Goal: Task Accomplishment & Management: Manage account settings

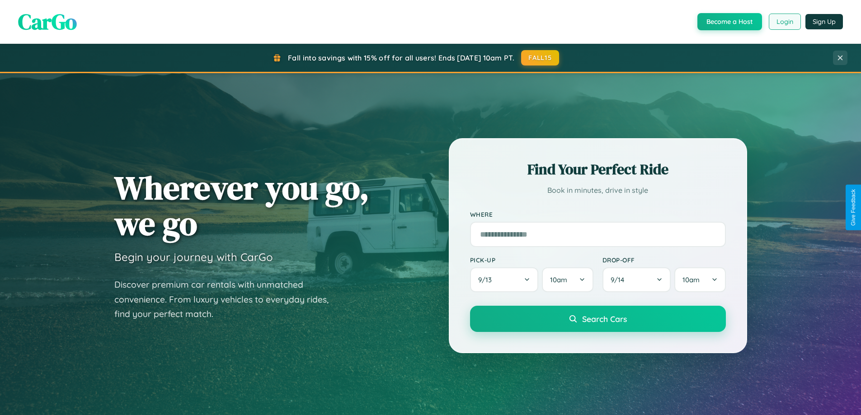
click at [784, 22] on button "Login" at bounding box center [784, 22] width 32 height 16
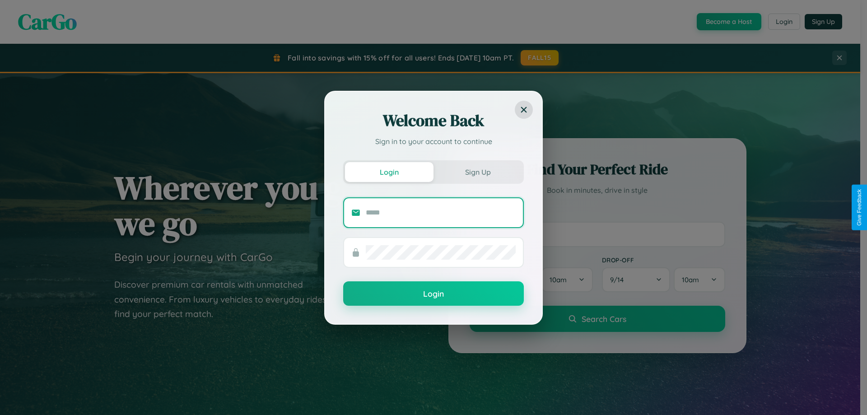
click at [441, 212] on input "text" at bounding box center [441, 213] width 150 height 14
type input "**********"
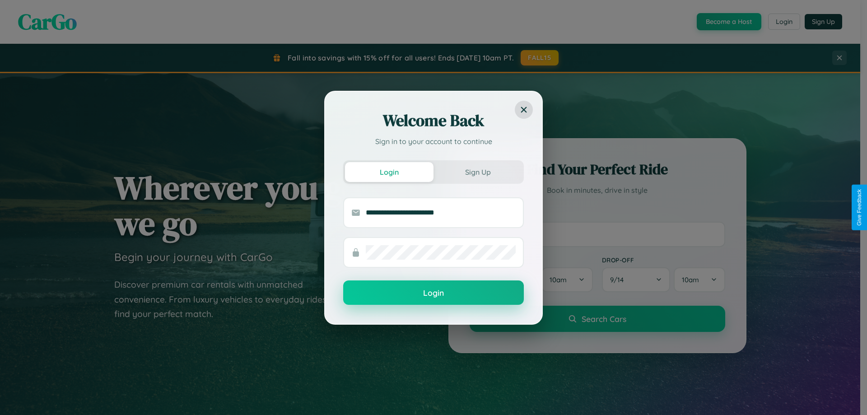
click at [434, 293] on button "Login" at bounding box center [433, 293] width 181 height 24
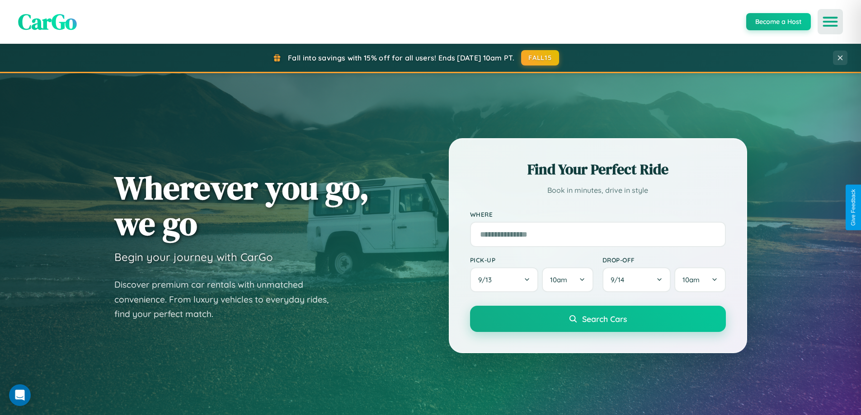
click at [830, 22] on icon "Open menu" at bounding box center [829, 22] width 13 height 8
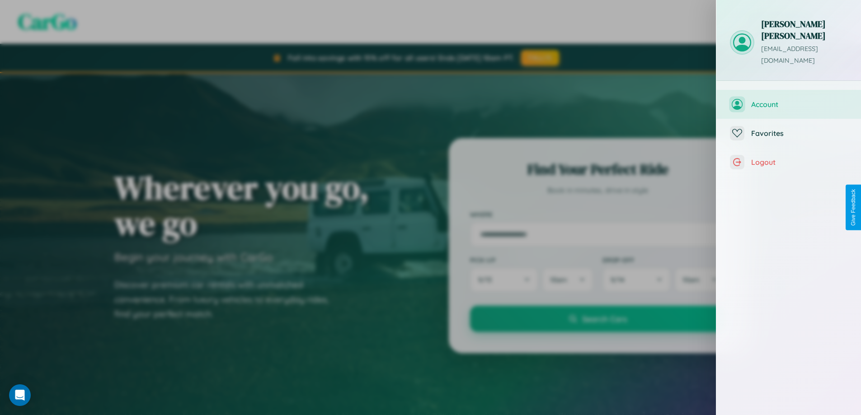
click at [788, 100] on span "Account" at bounding box center [799, 104] width 96 height 9
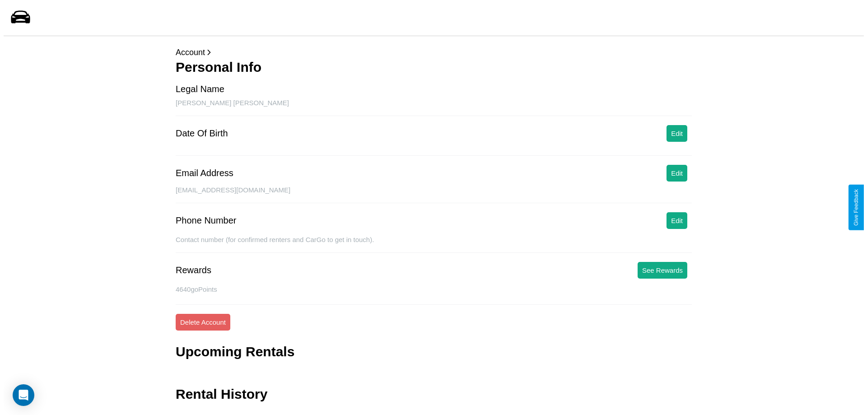
scroll to position [22, 0]
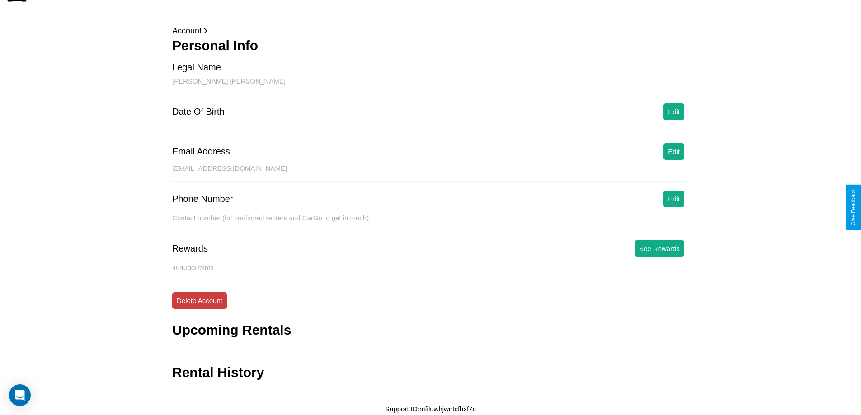
click at [199, 300] on button "Delete Account" at bounding box center [199, 300] width 55 height 17
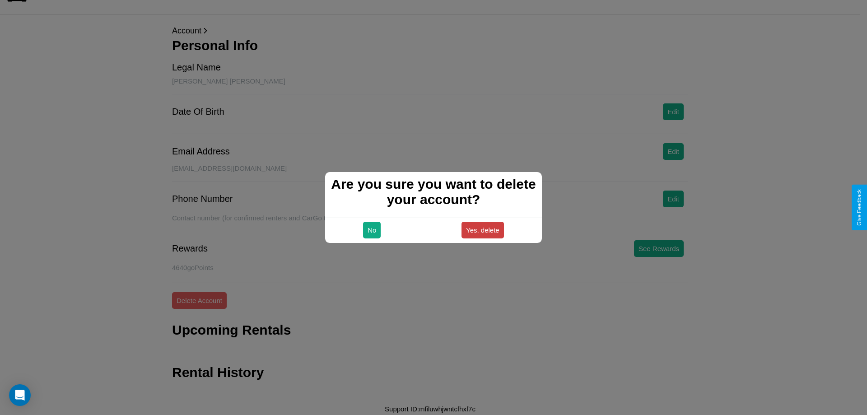
click at [482, 230] on button "Yes, delete" at bounding box center [483, 230] width 42 height 17
